Goal: Obtain resource: Download file/media

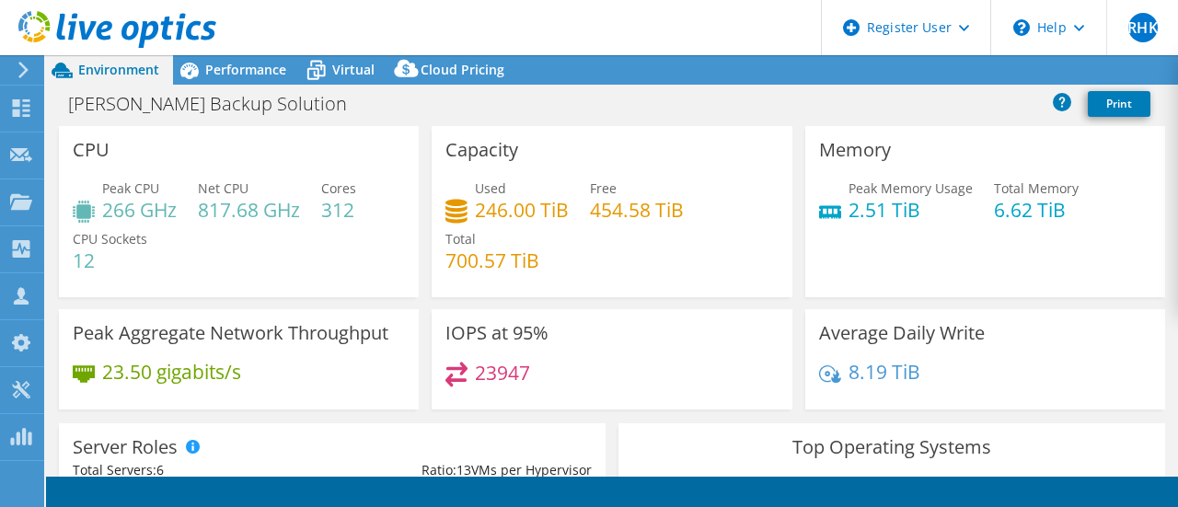
select select "USD"
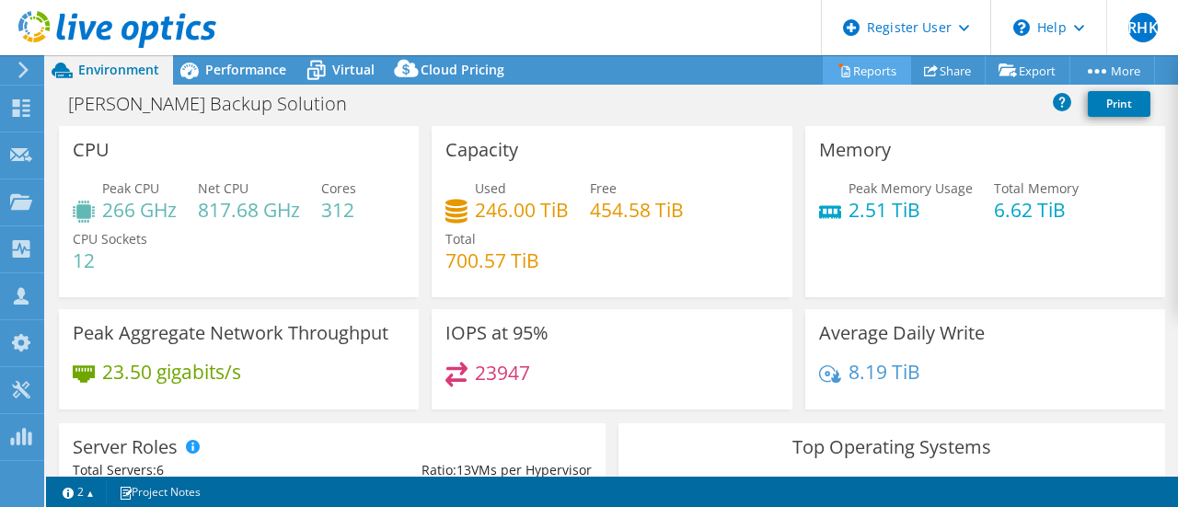
click at [886, 73] on link "Reports" at bounding box center [867, 70] width 88 height 29
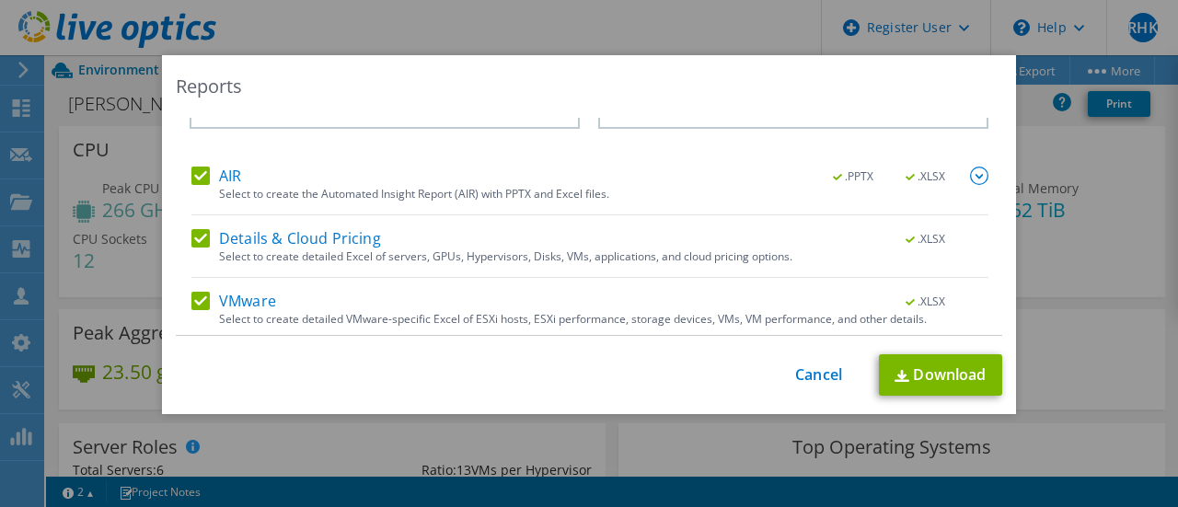
scroll to position [118, 0]
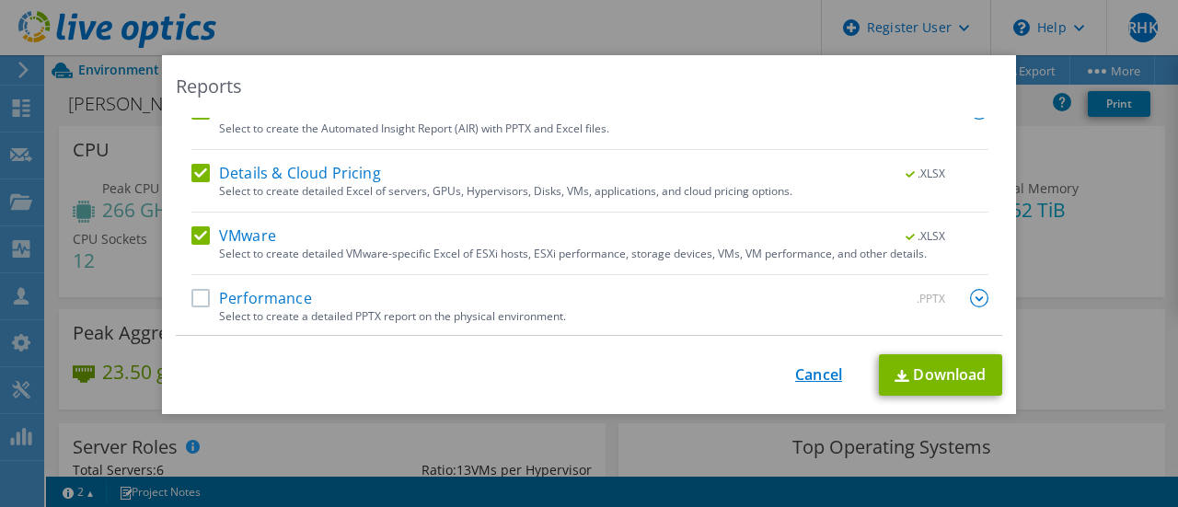
click at [821, 366] on link "Cancel" at bounding box center [818, 374] width 47 height 17
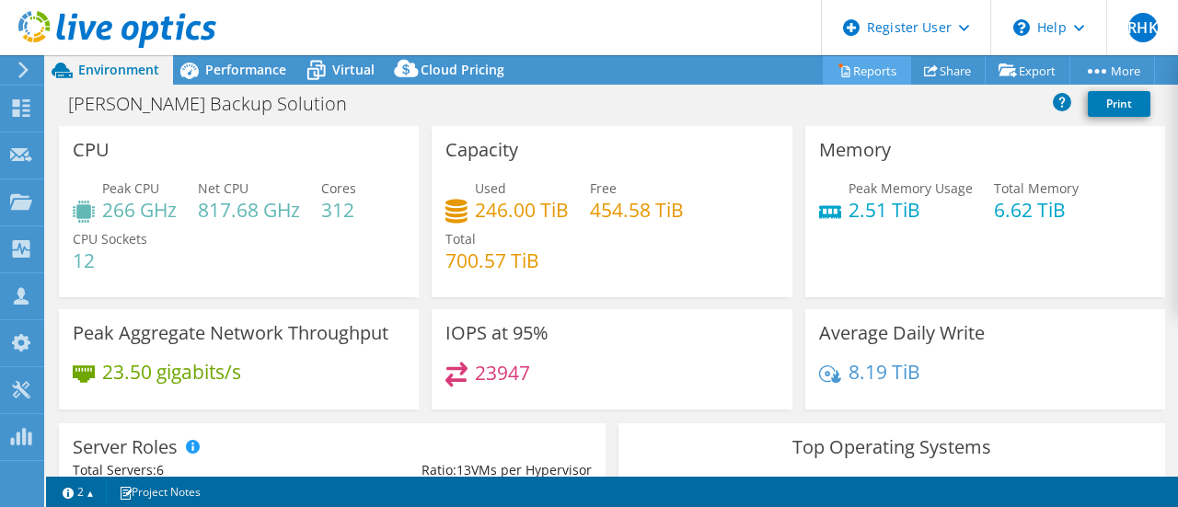
click at [863, 76] on link "Reports" at bounding box center [867, 70] width 88 height 29
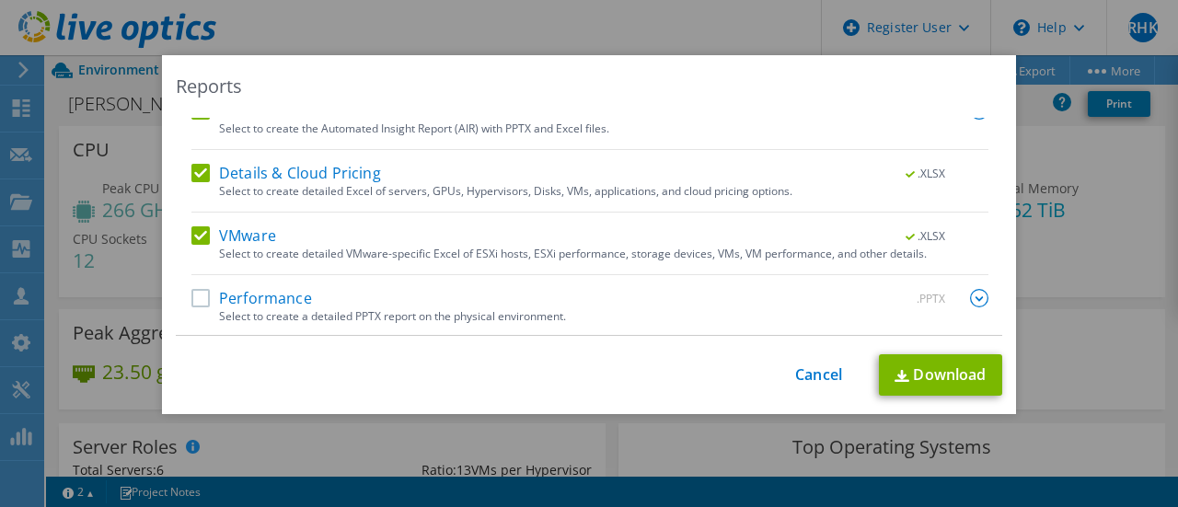
click at [191, 291] on label "Performance" at bounding box center [251, 298] width 121 height 18
click at [0, 0] on input "Performance" at bounding box center [0, 0] width 0 height 0
click at [191, 240] on label "VMware" at bounding box center [233, 235] width 85 height 18
click at [0, 0] on input "VMware" at bounding box center [0, 0] width 0 height 0
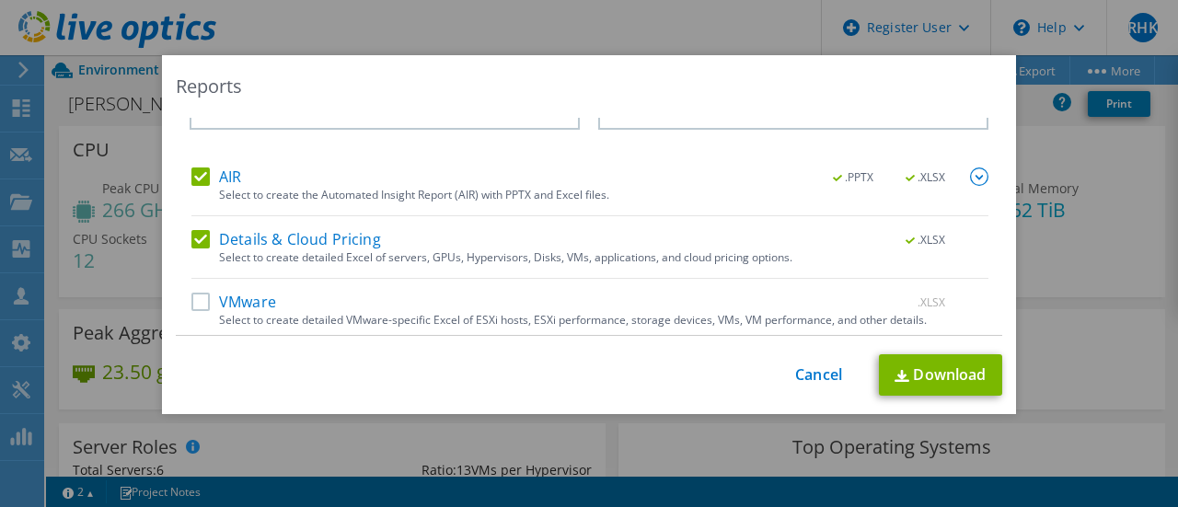
scroll to position [26, 0]
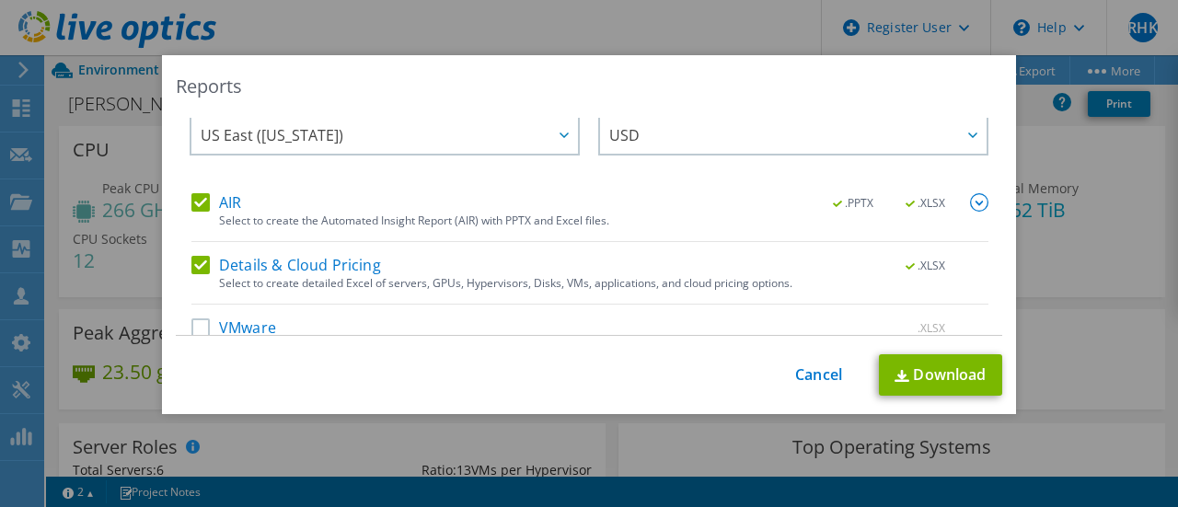
click at [203, 260] on label "Details & Cloud Pricing" at bounding box center [286, 265] width 190 height 18
click at [0, 0] on input "Details & Cloud Pricing" at bounding box center [0, 0] width 0 height 0
click at [196, 203] on label "AIR" at bounding box center [216, 202] width 50 height 18
click at [0, 0] on input "AIR" at bounding box center [0, 0] width 0 height 0
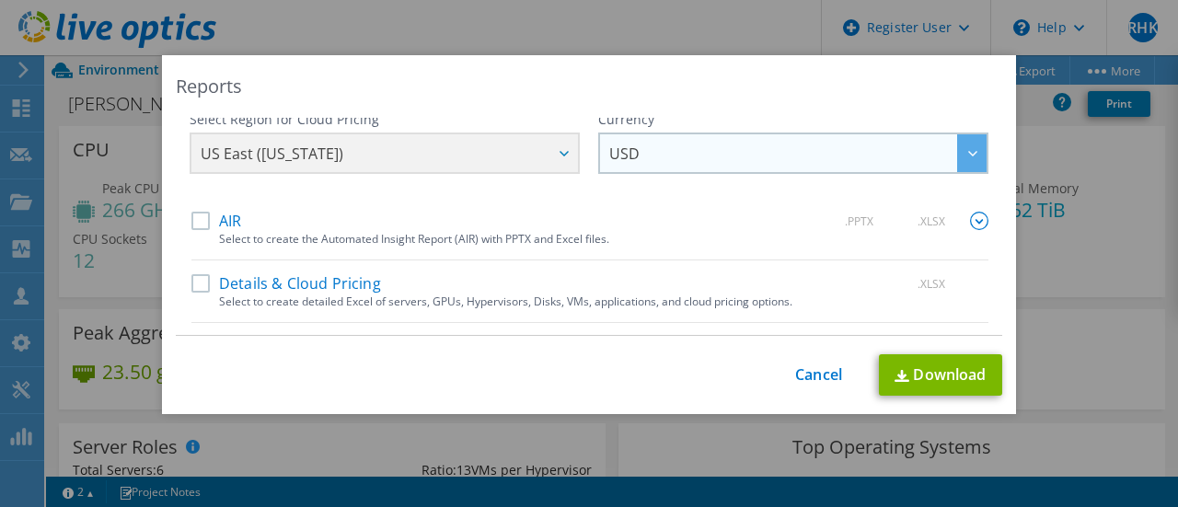
scroll to position [0, 0]
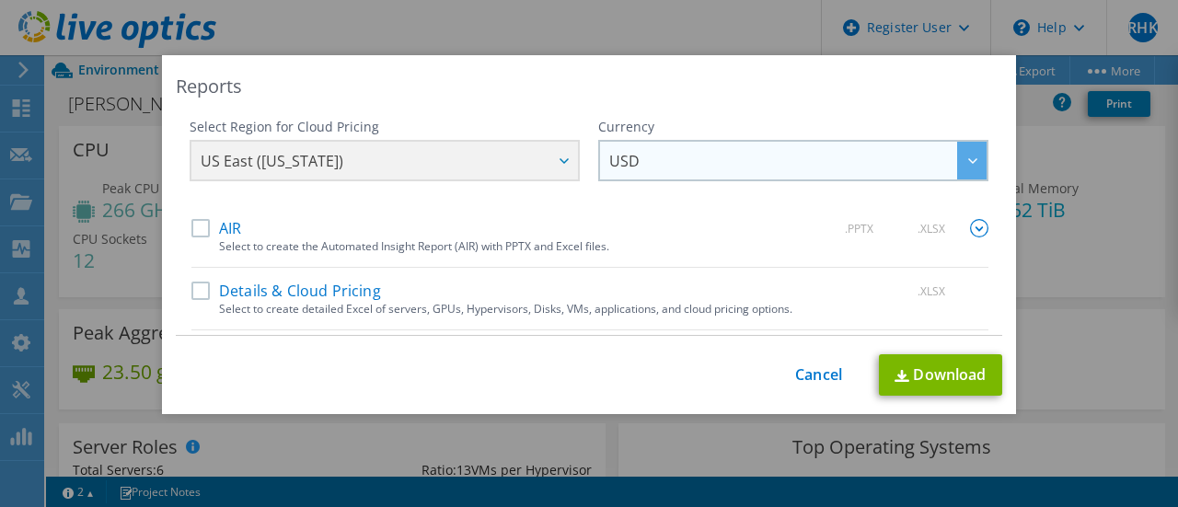
click at [652, 155] on span "USD" at bounding box center [797, 161] width 377 height 38
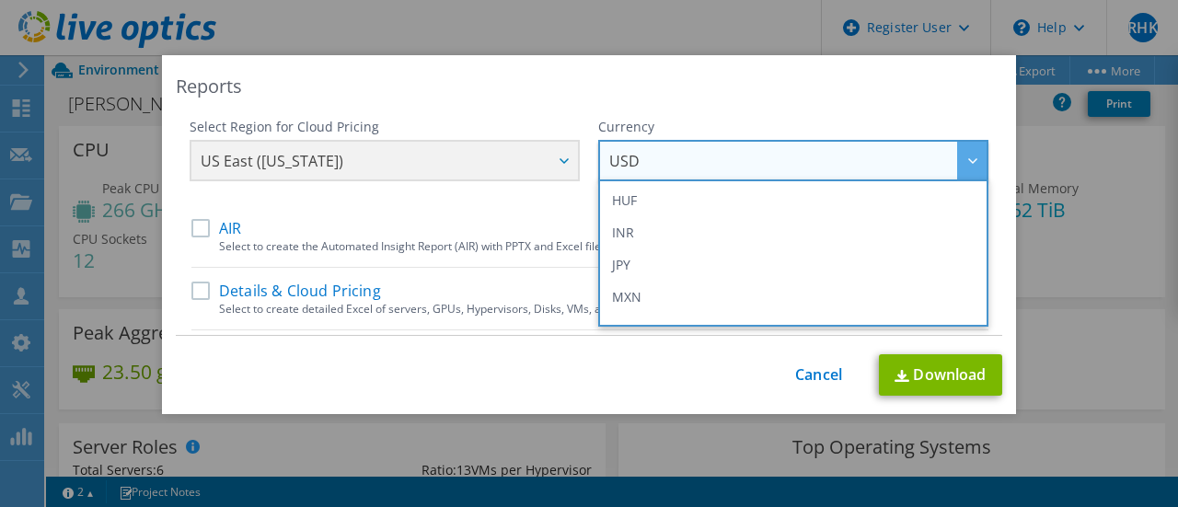
scroll to position [460, 0]
click at [411, 212] on div "Select Region for Cloud Pricing Asia Pacific ([GEOGRAPHIC_DATA]) [GEOGRAPHIC_DA…" at bounding box center [385, 168] width 390 height 101
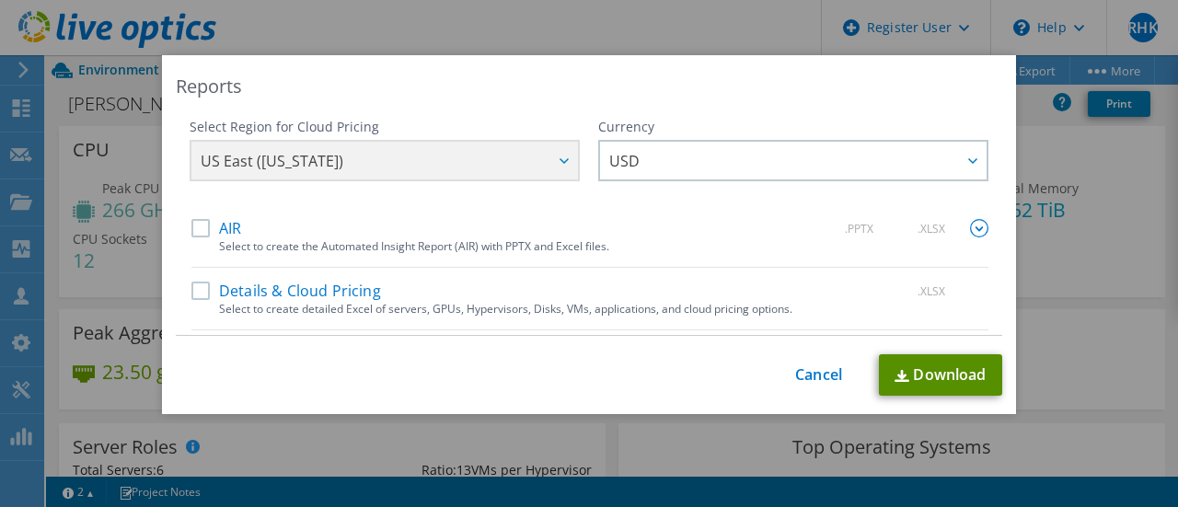
click at [963, 369] on link "Download" at bounding box center [940, 374] width 123 height 41
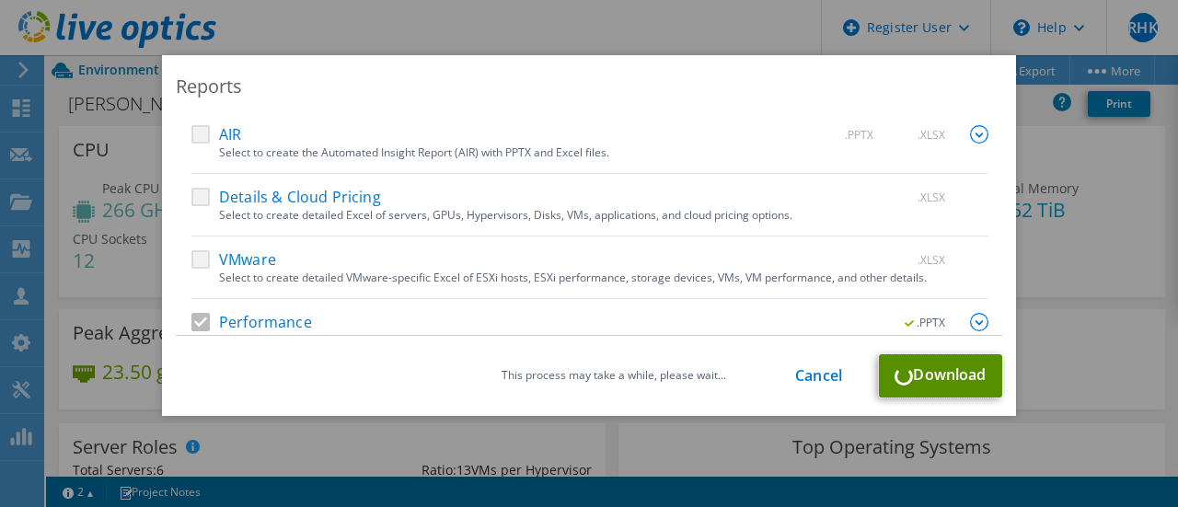
scroll to position [118, 0]
